Goal: Transaction & Acquisition: Purchase product/service

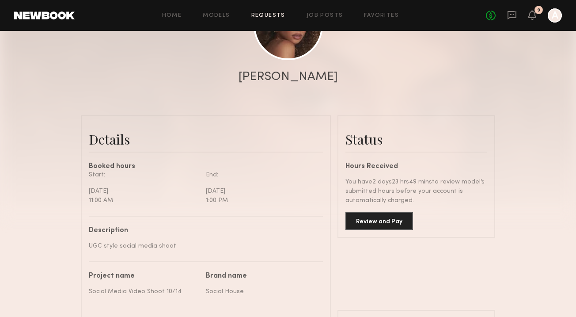
scroll to position [138, 0]
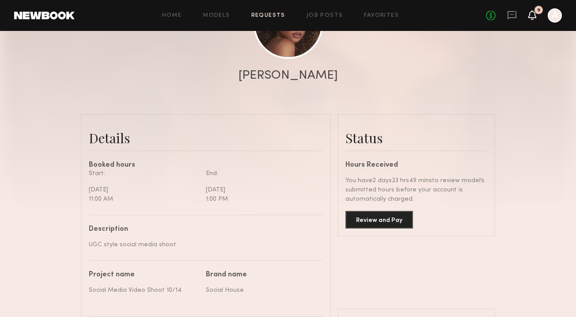
click at [530, 18] on icon at bounding box center [532, 14] width 7 height 6
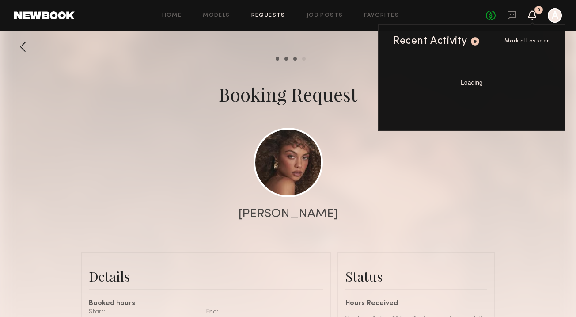
scroll to position [2827, 0]
click at [533, 15] on icon at bounding box center [532, 14] width 7 height 6
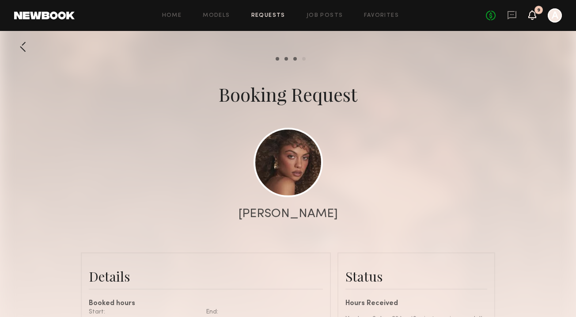
click at [533, 15] on icon at bounding box center [532, 14] width 7 height 6
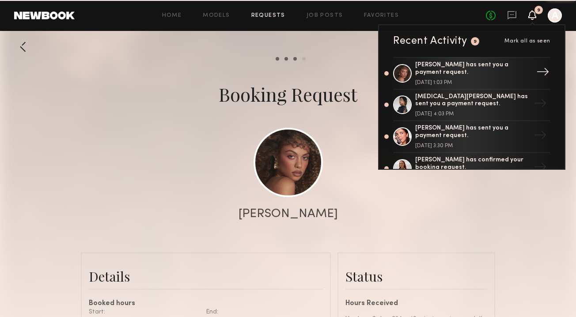
click at [427, 79] on div "[PERSON_NAME] has sent you a payment request. [DATE] 1:03 PM" at bounding box center [472, 73] width 115 height 24
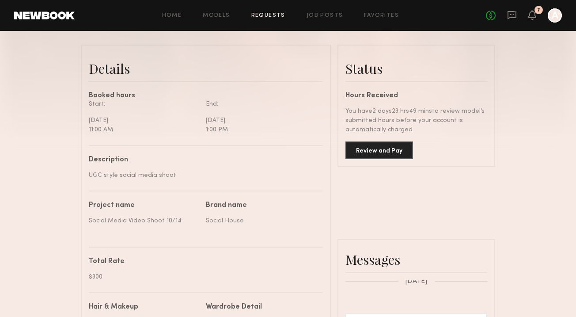
scroll to position [212, 0]
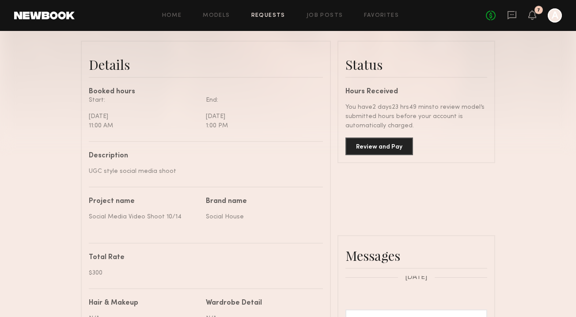
click at [378, 132] on div "Review and Pay" at bounding box center [417, 142] width 142 height 25
click at [373, 143] on button "Review and Pay" at bounding box center [380, 146] width 68 height 18
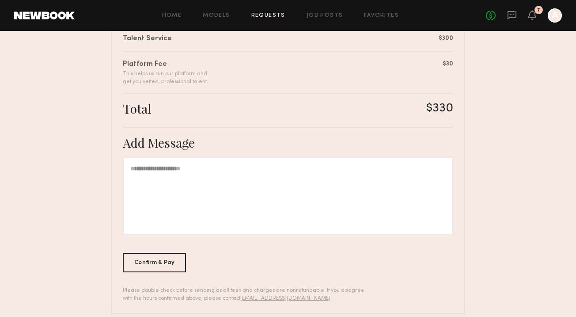
scroll to position [237, 0]
click at [154, 258] on div "Confirm & Pay" at bounding box center [154, 261] width 63 height 19
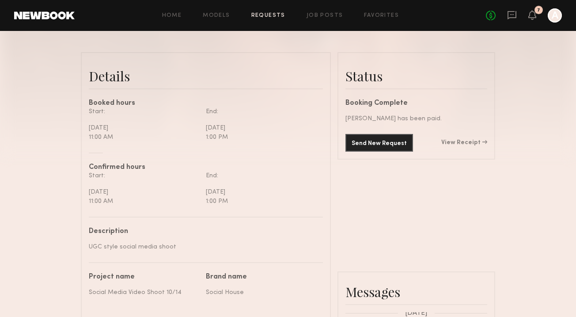
scroll to position [201, 0]
click at [458, 143] on link "View Receipt" at bounding box center [465, 142] width 46 height 6
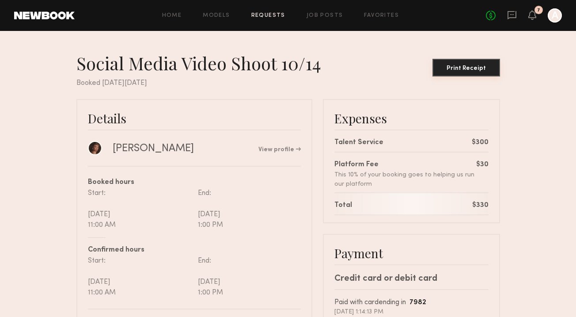
click at [468, 71] on div "Print Receipt" at bounding box center [466, 68] width 61 height 6
